Goal: Information Seeking & Learning: Learn about a topic

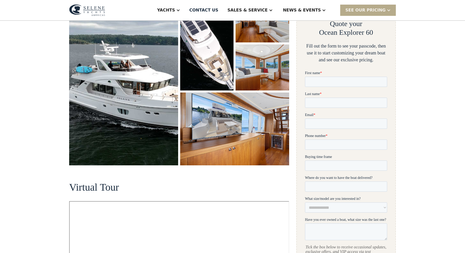
scroll to position [98, 0]
click at [157, 130] on img "open lightbox" at bounding box center [123, 81] width 109 height 169
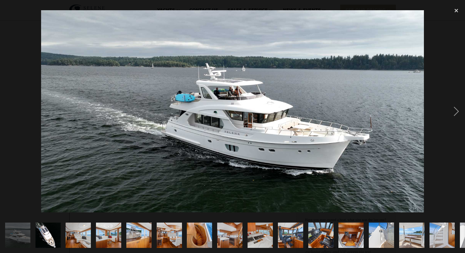
scroll to position [0, 0]
click at [458, 111] on div "next image" at bounding box center [456, 111] width 17 height 212
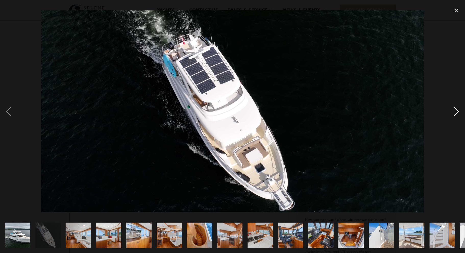
click at [458, 112] on div "next image" at bounding box center [456, 111] width 17 height 212
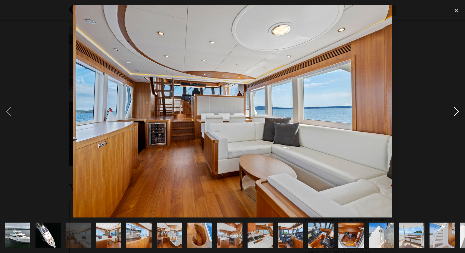
click at [458, 112] on div "next image" at bounding box center [456, 111] width 17 height 212
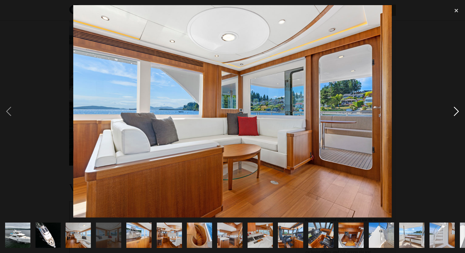
click at [458, 112] on div "next image" at bounding box center [456, 111] width 17 height 212
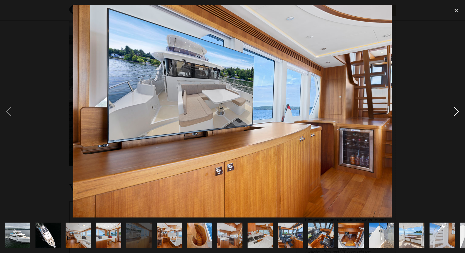
click at [458, 112] on div "next image" at bounding box center [456, 111] width 17 height 212
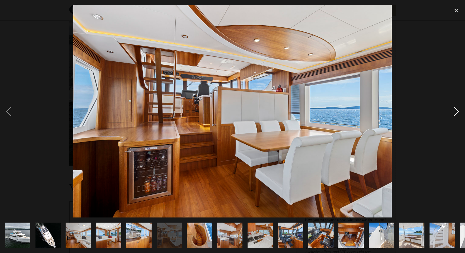
click at [458, 112] on div "next image" at bounding box center [456, 111] width 17 height 212
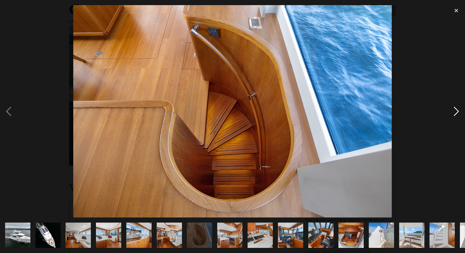
click at [458, 112] on div "next image" at bounding box center [456, 111] width 17 height 212
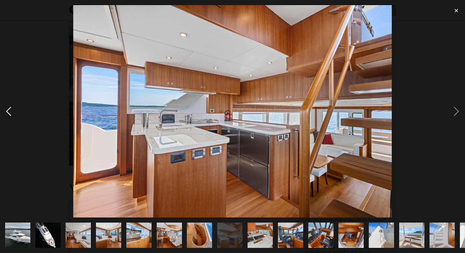
click at [11, 110] on div "previous image" at bounding box center [8, 111] width 17 height 212
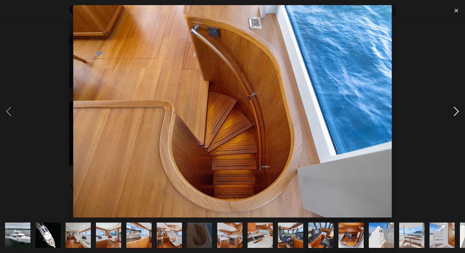
click at [458, 111] on div "next image" at bounding box center [456, 111] width 17 height 212
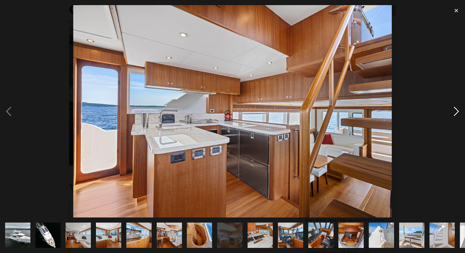
click at [458, 111] on div "next image" at bounding box center [456, 111] width 17 height 212
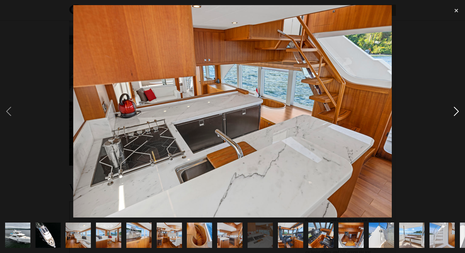
click at [458, 111] on div "next image" at bounding box center [456, 111] width 17 height 212
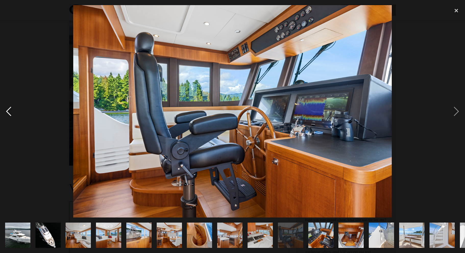
click at [7, 112] on div "previous image" at bounding box center [8, 111] width 17 height 212
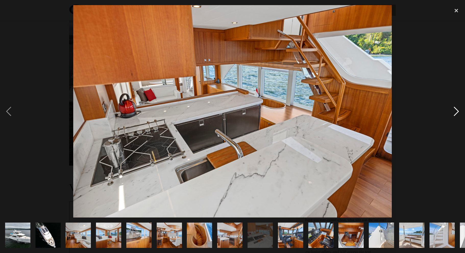
click at [457, 111] on div "next image" at bounding box center [456, 111] width 17 height 212
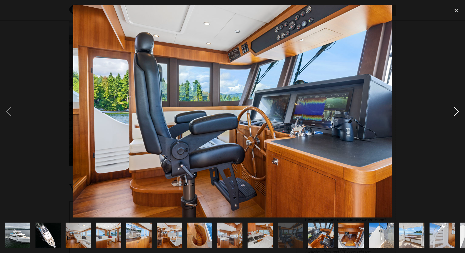
click at [457, 111] on div "next image" at bounding box center [456, 111] width 17 height 212
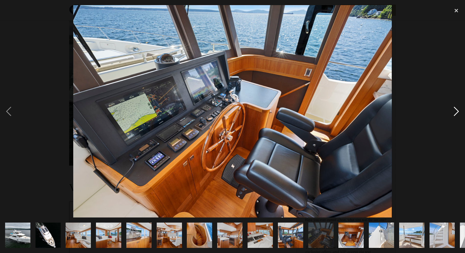
click at [457, 111] on div "next image" at bounding box center [456, 111] width 17 height 212
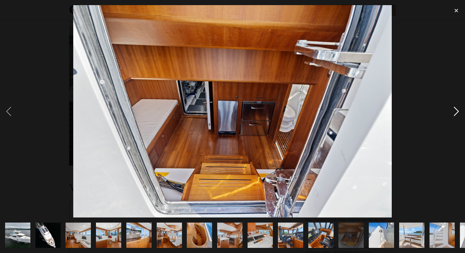
click at [457, 111] on div "next image" at bounding box center [456, 111] width 17 height 212
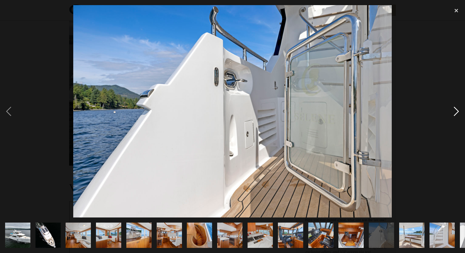
click at [457, 111] on div "next image" at bounding box center [456, 111] width 17 height 212
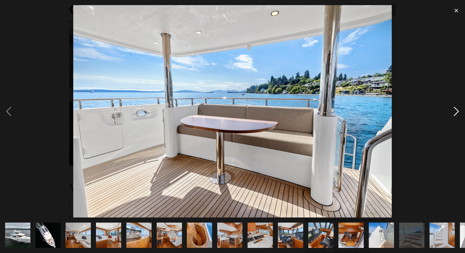
click at [457, 111] on div "next image" at bounding box center [456, 111] width 17 height 212
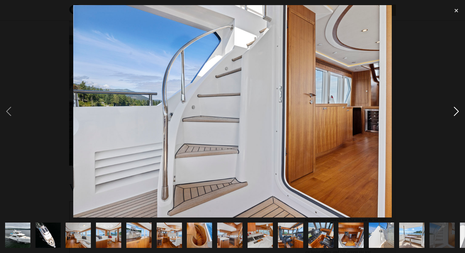
click at [457, 111] on div "next image" at bounding box center [456, 111] width 17 height 212
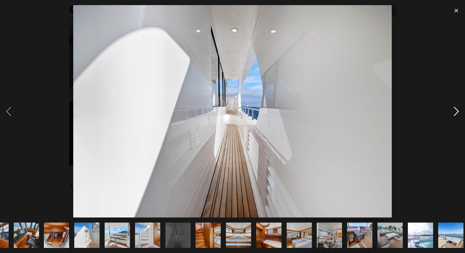
scroll to position [0, 298]
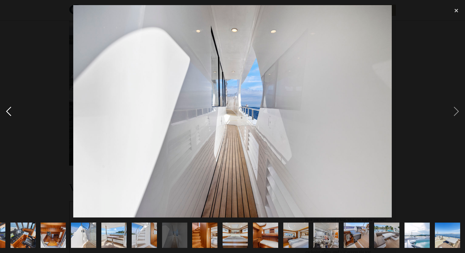
click at [8, 111] on div "previous image" at bounding box center [8, 111] width 17 height 212
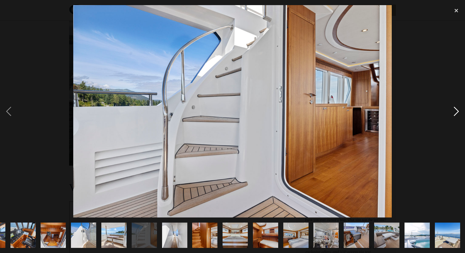
click at [457, 111] on div "next image" at bounding box center [456, 111] width 17 height 212
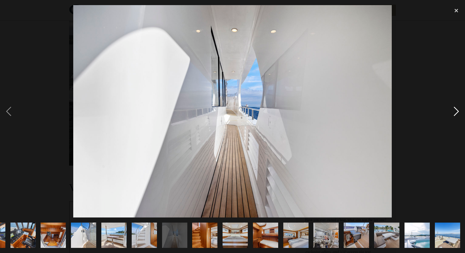
click at [457, 111] on div "next image" at bounding box center [456, 111] width 17 height 212
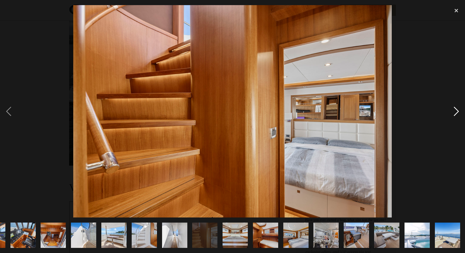
click at [457, 111] on div "next image" at bounding box center [456, 111] width 17 height 212
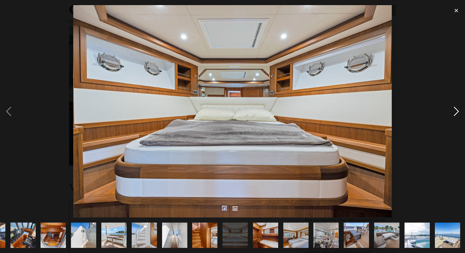
click at [457, 111] on div "next image" at bounding box center [456, 111] width 17 height 212
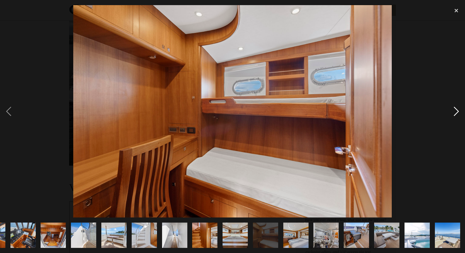
click at [457, 111] on div "next image" at bounding box center [456, 111] width 17 height 212
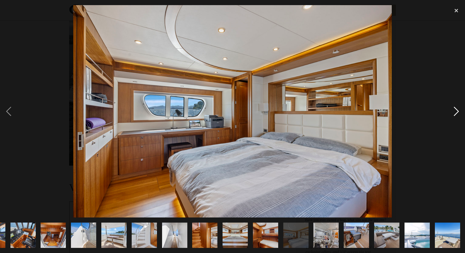
click at [457, 111] on div "next image" at bounding box center [456, 111] width 17 height 212
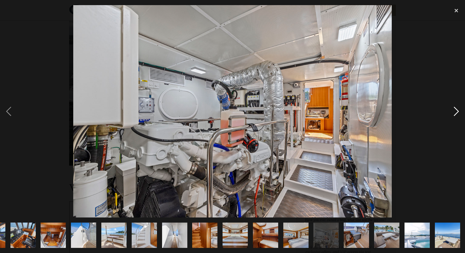
click at [457, 111] on div "next image" at bounding box center [456, 111] width 17 height 212
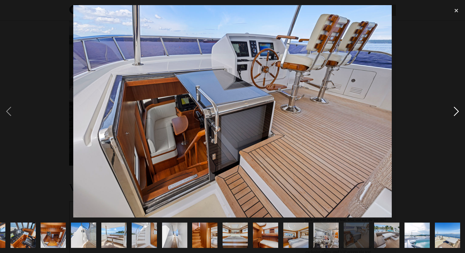
click at [457, 111] on div "next image" at bounding box center [456, 111] width 17 height 212
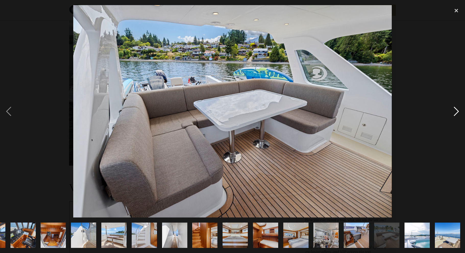
click at [457, 111] on div "next image" at bounding box center [456, 111] width 17 height 212
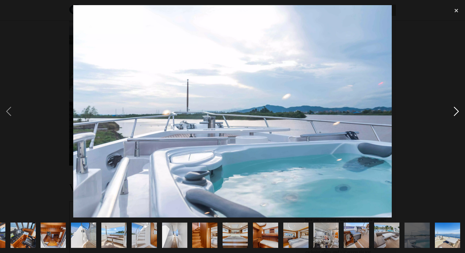
click at [457, 111] on div "next image" at bounding box center [456, 111] width 17 height 212
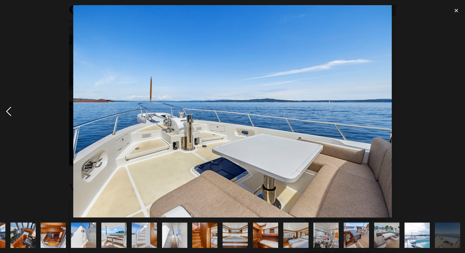
click at [10, 112] on div "previous image" at bounding box center [8, 111] width 17 height 212
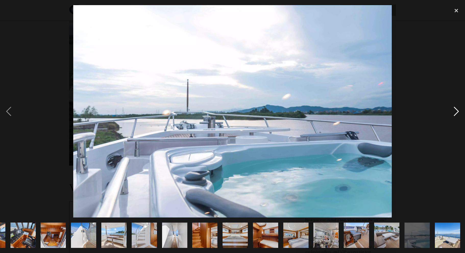
click at [458, 111] on div "next image" at bounding box center [456, 111] width 17 height 212
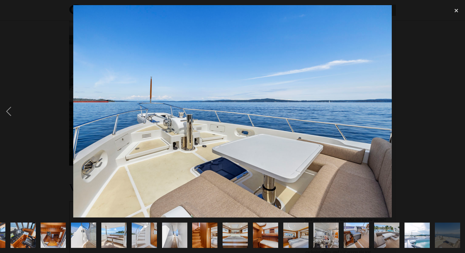
click at [458, 111] on div "next image" at bounding box center [456, 111] width 17 height 212
click at [448, 239] on img "show item 25 of 25" at bounding box center [448, 234] width 38 height 25
click at [456, 9] on div "close lightbox" at bounding box center [456, 10] width 17 height 11
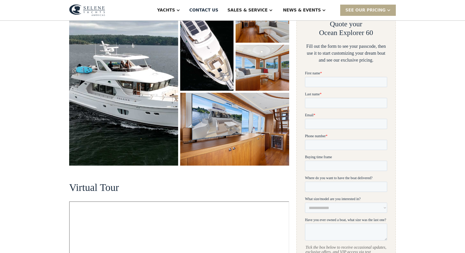
scroll to position [0, 0]
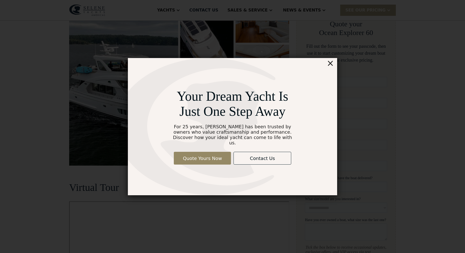
click at [330, 66] on div "×" at bounding box center [330, 63] width 7 height 10
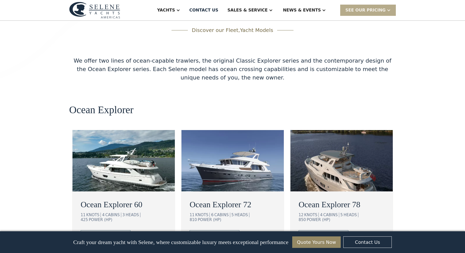
scroll to position [876, 0]
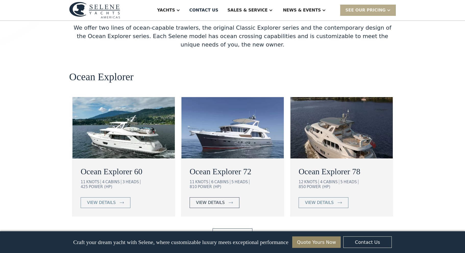
click at [214, 199] on div "view details" at bounding box center [210, 202] width 29 height 6
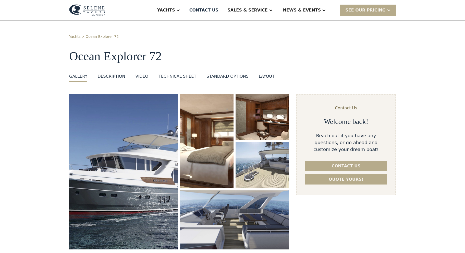
click at [142, 172] on img "open lightbox" at bounding box center [123, 171] width 109 height 155
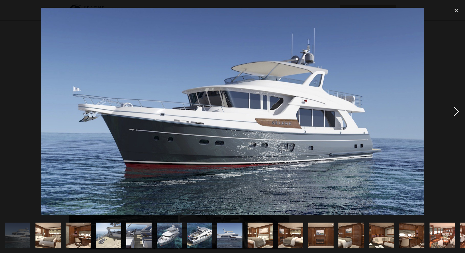
click at [458, 110] on div "next image" at bounding box center [456, 111] width 17 height 212
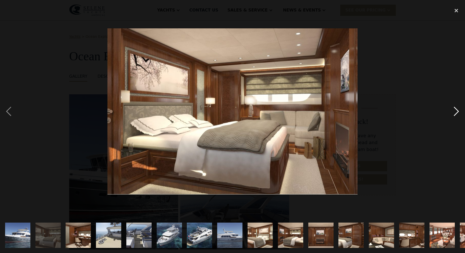
click at [458, 110] on div "next image" at bounding box center [456, 111] width 17 height 212
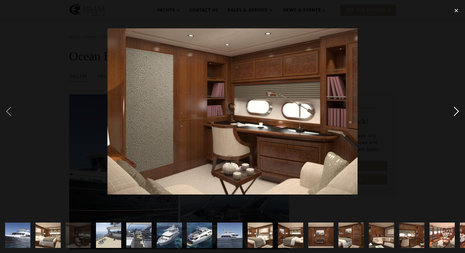
click at [458, 110] on div "next image" at bounding box center [456, 111] width 17 height 212
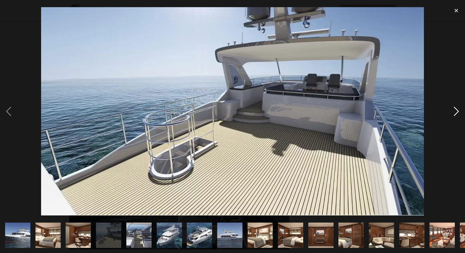
click at [458, 110] on div "next image" at bounding box center [456, 111] width 17 height 212
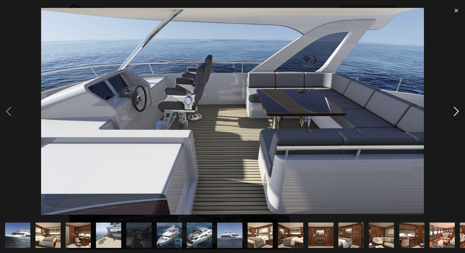
click at [458, 110] on div "next image" at bounding box center [456, 111] width 17 height 212
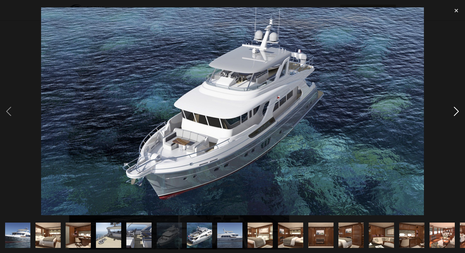
click at [458, 110] on div "next image" at bounding box center [456, 111] width 17 height 212
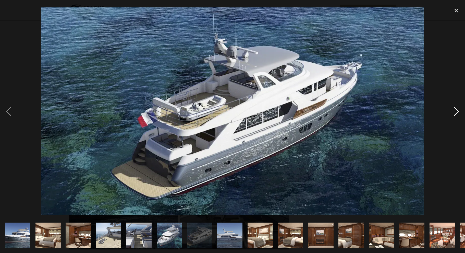
click at [458, 110] on div "next image" at bounding box center [456, 111] width 17 height 212
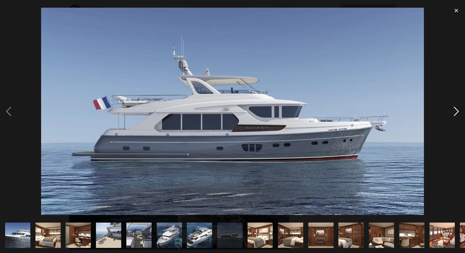
click at [458, 110] on div "next image" at bounding box center [456, 111] width 17 height 212
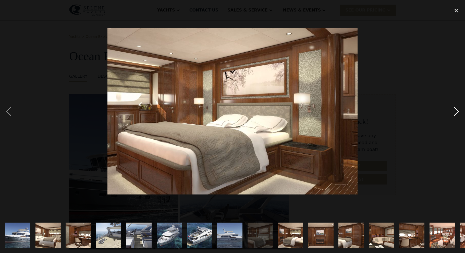
click at [458, 110] on div "next image" at bounding box center [456, 111] width 17 height 212
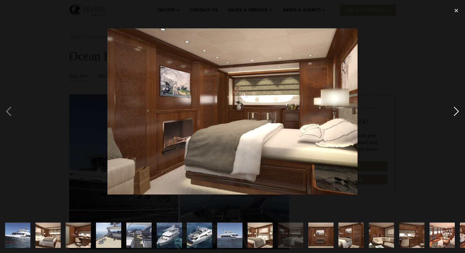
click at [458, 110] on div "next image" at bounding box center [456, 111] width 17 height 212
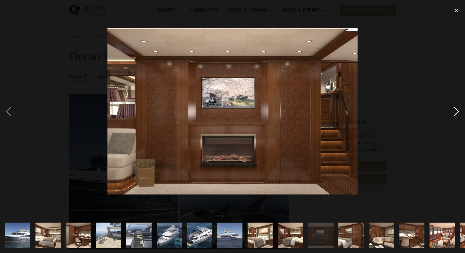
click at [458, 110] on div "next image" at bounding box center [456, 111] width 17 height 212
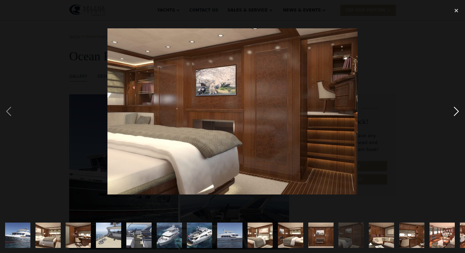
click at [458, 110] on div "next image" at bounding box center [456, 111] width 17 height 212
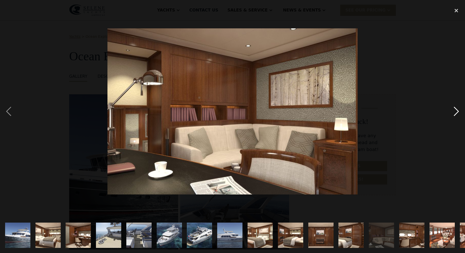
click at [458, 110] on div "next image" at bounding box center [456, 111] width 17 height 212
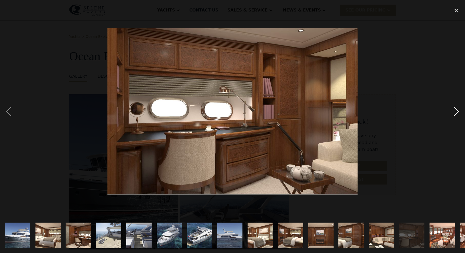
click at [458, 110] on div "next image" at bounding box center [456, 111] width 17 height 212
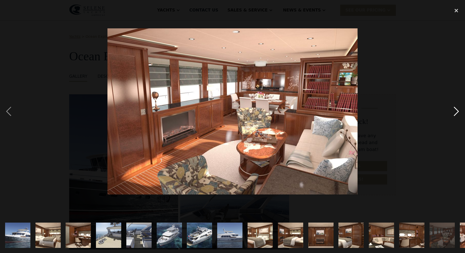
click at [458, 110] on div "next image" at bounding box center [456, 111] width 17 height 212
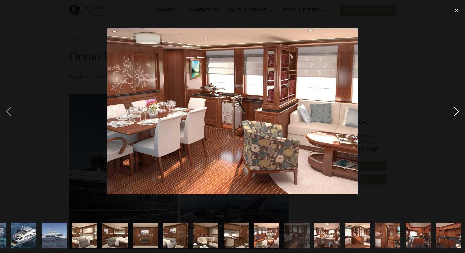
scroll to position [0, 177]
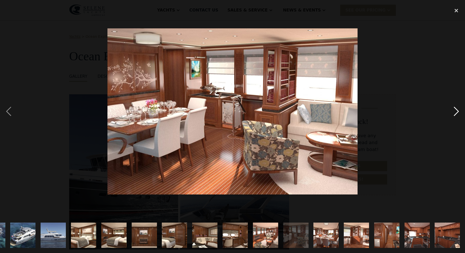
click at [458, 110] on div "next image" at bounding box center [456, 111] width 17 height 212
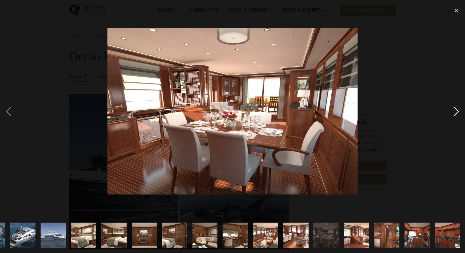
click at [458, 110] on div "next image" at bounding box center [456, 111] width 17 height 212
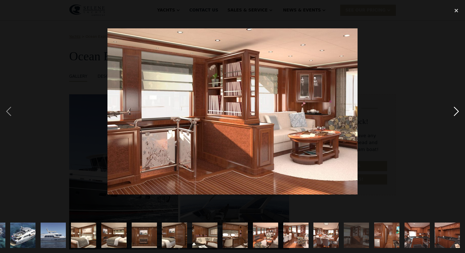
click at [458, 110] on div "next image" at bounding box center [456, 111] width 17 height 212
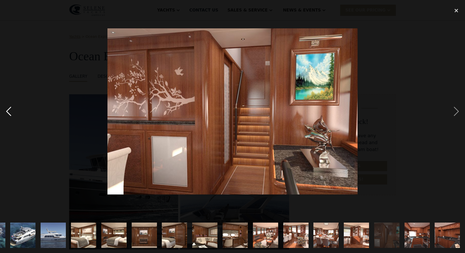
click at [10, 111] on div "previous image" at bounding box center [8, 111] width 17 height 212
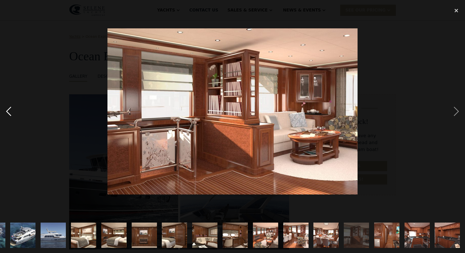
click at [7, 111] on div "previous image" at bounding box center [8, 111] width 17 height 212
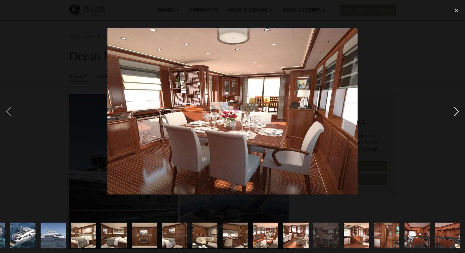
click at [458, 111] on div "next image" at bounding box center [456, 111] width 17 height 212
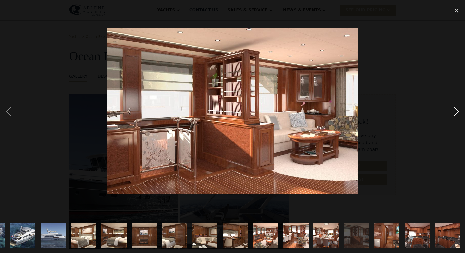
click at [458, 111] on div "next image" at bounding box center [456, 111] width 17 height 212
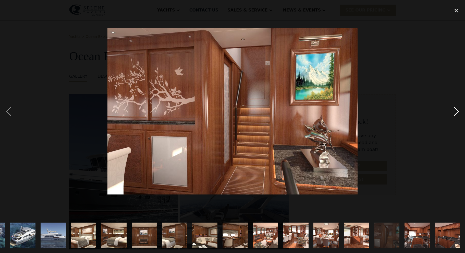
click at [458, 111] on div "next image" at bounding box center [456, 111] width 17 height 212
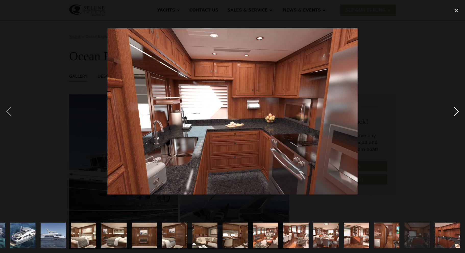
click at [458, 111] on div "next image" at bounding box center [456, 111] width 17 height 212
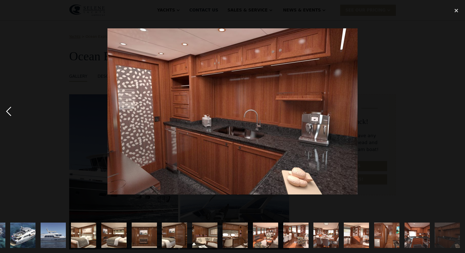
click at [8, 111] on div "previous image" at bounding box center [8, 111] width 17 height 212
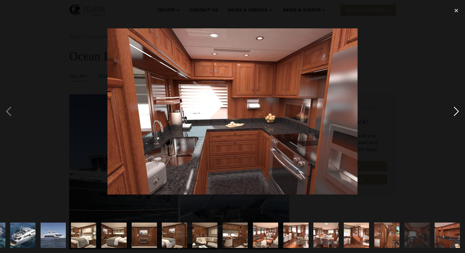
click at [456, 110] on div "next image" at bounding box center [456, 111] width 17 height 212
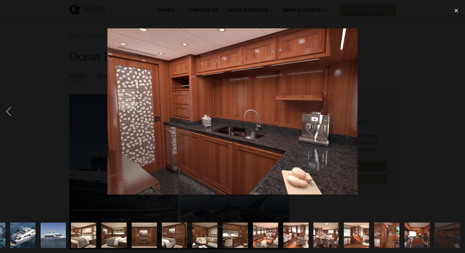
click at [456, 110] on div "next image" at bounding box center [456, 111] width 17 height 212
click at [457, 9] on div "close lightbox" at bounding box center [456, 10] width 17 height 11
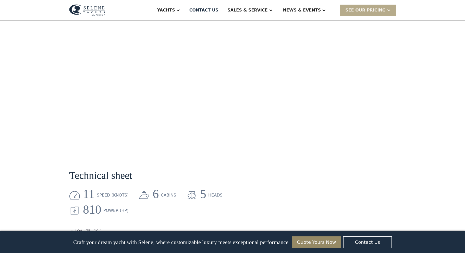
scroll to position [522, 0]
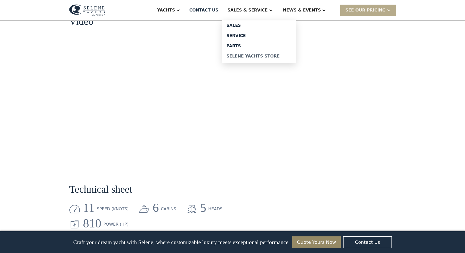
click at [261, 56] on div "Selene Yachts Store" at bounding box center [258, 56] width 65 height 4
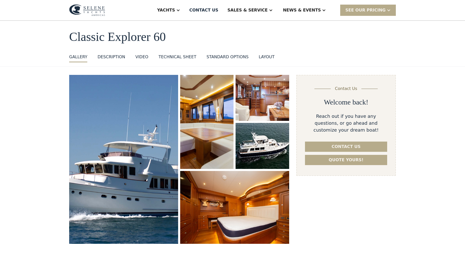
scroll to position [20, 0]
click at [103, 153] on img "open lightbox" at bounding box center [124, 158] width 116 height 179
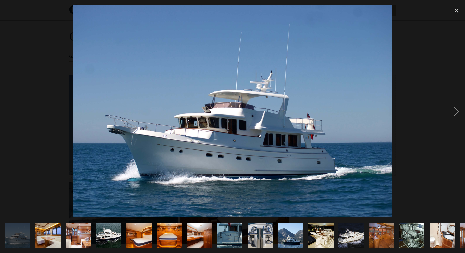
scroll to position [0, 0]
click at [457, 110] on div "next image" at bounding box center [456, 111] width 17 height 212
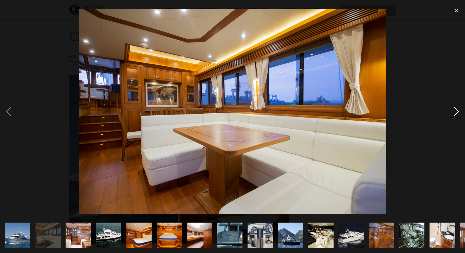
click at [457, 110] on div "next image" at bounding box center [456, 111] width 17 height 212
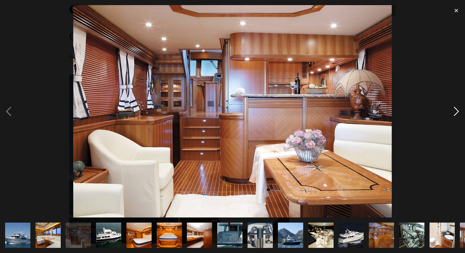
click at [457, 110] on div "next image" at bounding box center [456, 111] width 17 height 212
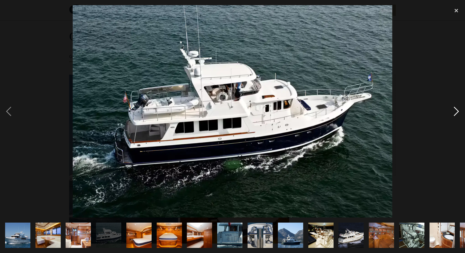
click at [457, 110] on div "next image" at bounding box center [456, 111] width 17 height 212
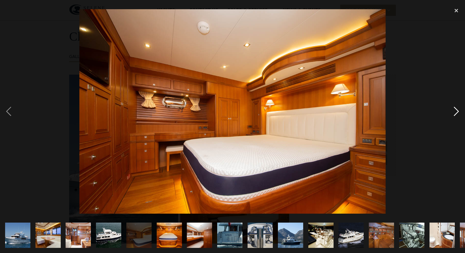
click at [457, 110] on div "next image" at bounding box center [456, 111] width 17 height 212
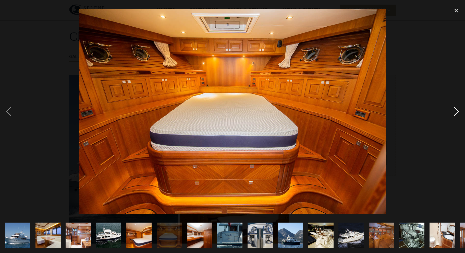
click at [457, 110] on div "next image" at bounding box center [456, 111] width 17 height 212
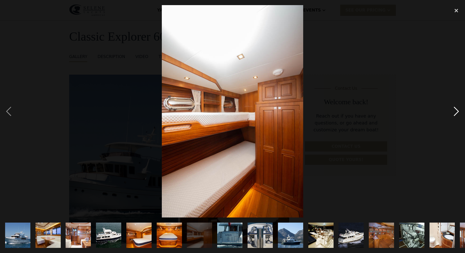
click at [457, 110] on div "next image" at bounding box center [456, 111] width 17 height 212
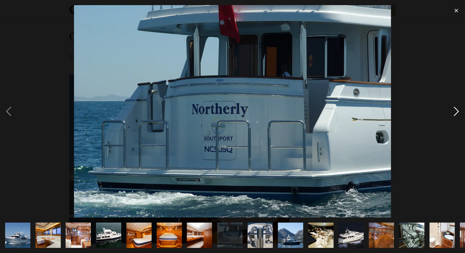
click at [457, 110] on div "next image" at bounding box center [456, 111] width 17 height 212
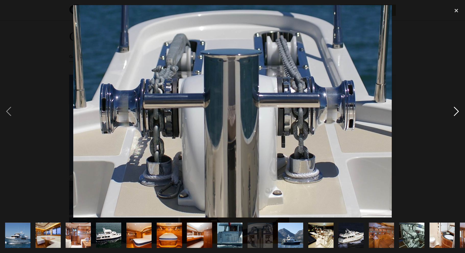
click at [457, 110] on div "next image" at bounding box center [456, 111] width 17 height 212
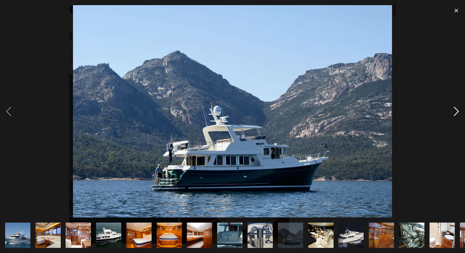
click at [457, 110] on div "next image" at bounding box center [456, 111] width 17 height 212
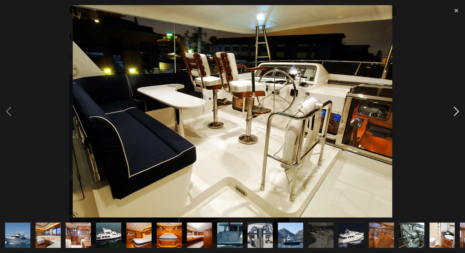
click at [457, 110] on div "next image" at bounding box center [456, 111] width 17 height 212
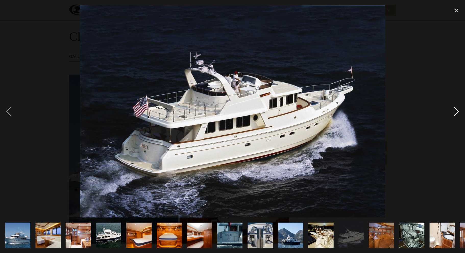
click at [457, 110] on div "next image" at bounding box center [456, 111] width 17 height 212
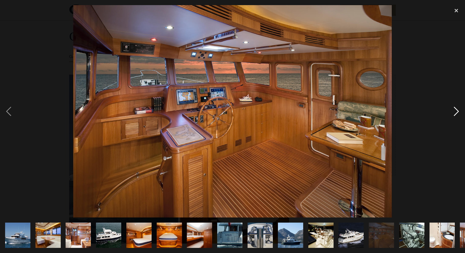
click at [457, 110] on div "next image" at bounding box center [456, 111] width 17 height 212
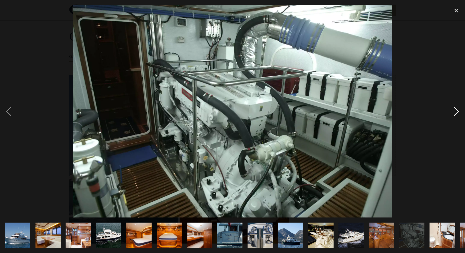
click at [457, 110] on div "next image" at bounding box center [456, 111] width 17 height 212
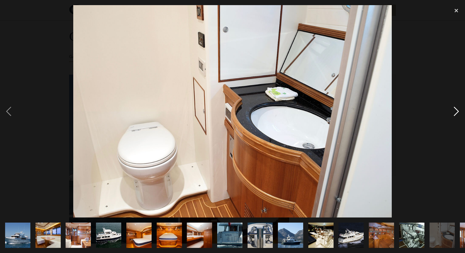
click at [457, 110] on div "next image" at bounding box center [456, 111] width 17 height 212
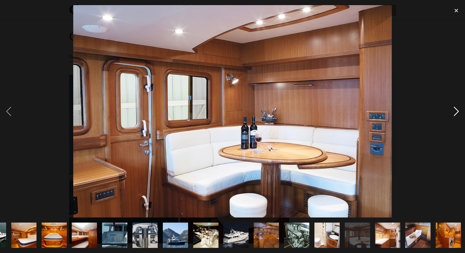
scroll to position [0, 116]
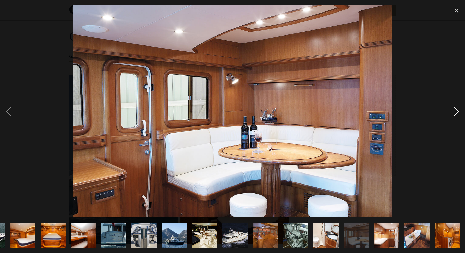
click at [457, 110] on div "next image" at bounding box center [456, 111] width 17 height 212
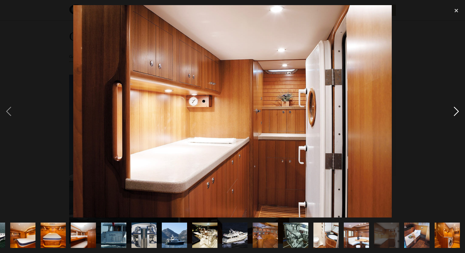
click at [457, 110] on div "next image" at bounding box center [456, 111] width 17 height 212
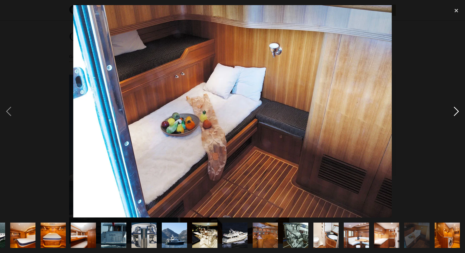
click at [457, 110] on div "next image" at bounding box center [456, 111] width 17 height 212
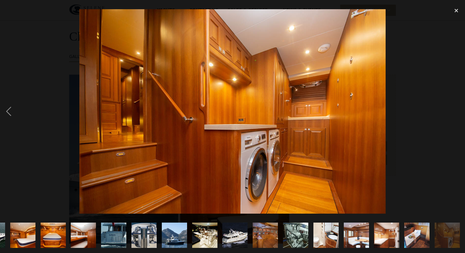
click at [457, 110] on div "next image" at bounding box center [456, 111] width 17 height 212
click at [456, 10] on div "close lightbox" at bounding box center [456, 10] width 17 height 11
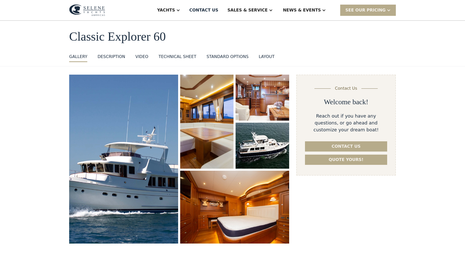
scroll to position [22, 0]
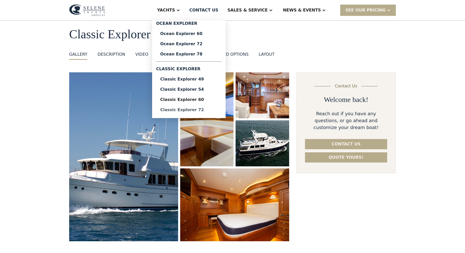
click at [205, 111] on div "Classic Explorer 72" at bounding box center [188, 110] width 57 height 4
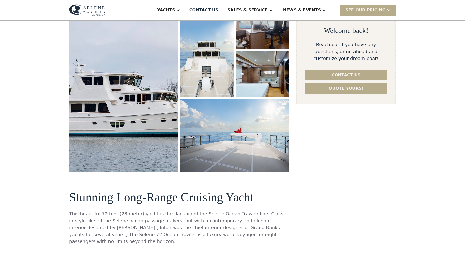
click at [158, 131] on img "open lightbox" at bounding box center [124, 87] width 116 height 179
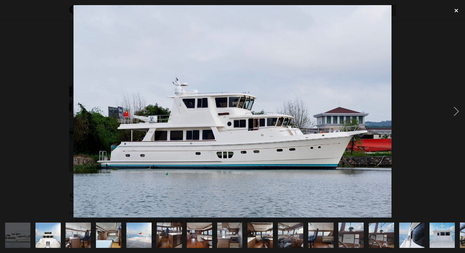
click at [456, 8] on div "close lightbox" at bounding box center [456, 10] width 17 height 11
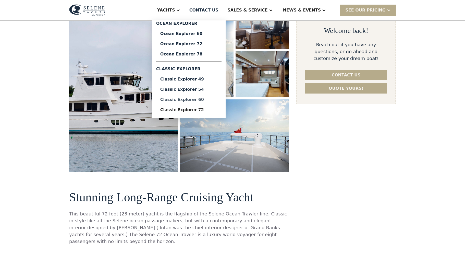
click at [205, 100] on div "Classic Explorer 60" at bounding box center [188, 100] width 57 height 4
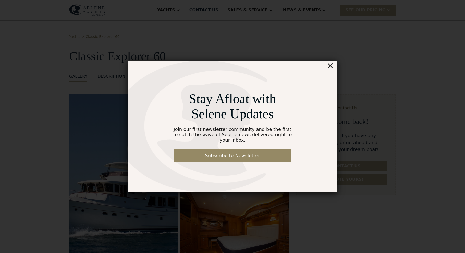
click at [331, 68] on div "×" at bounding box center [330, 65] width 7 height 10
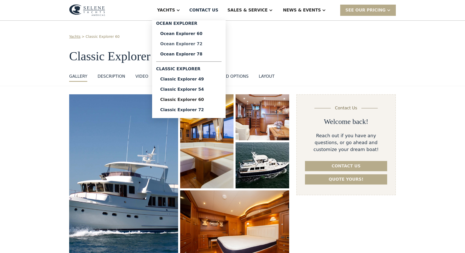
click at [212, 43] on div "Ocean Explorer 72" at bounding box center [188, 44] width 57 height 4
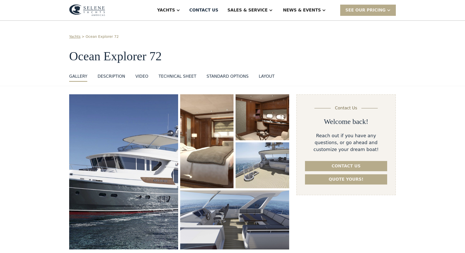
click at [182, 75] on div "Technical sheet" at bounding box center [178, 76] width 38 height 6
click at [114, 77] on div "DESCRIPTION" at bounding box center [112, 76] width 28 height 6
